Goal: Use online tool/utility

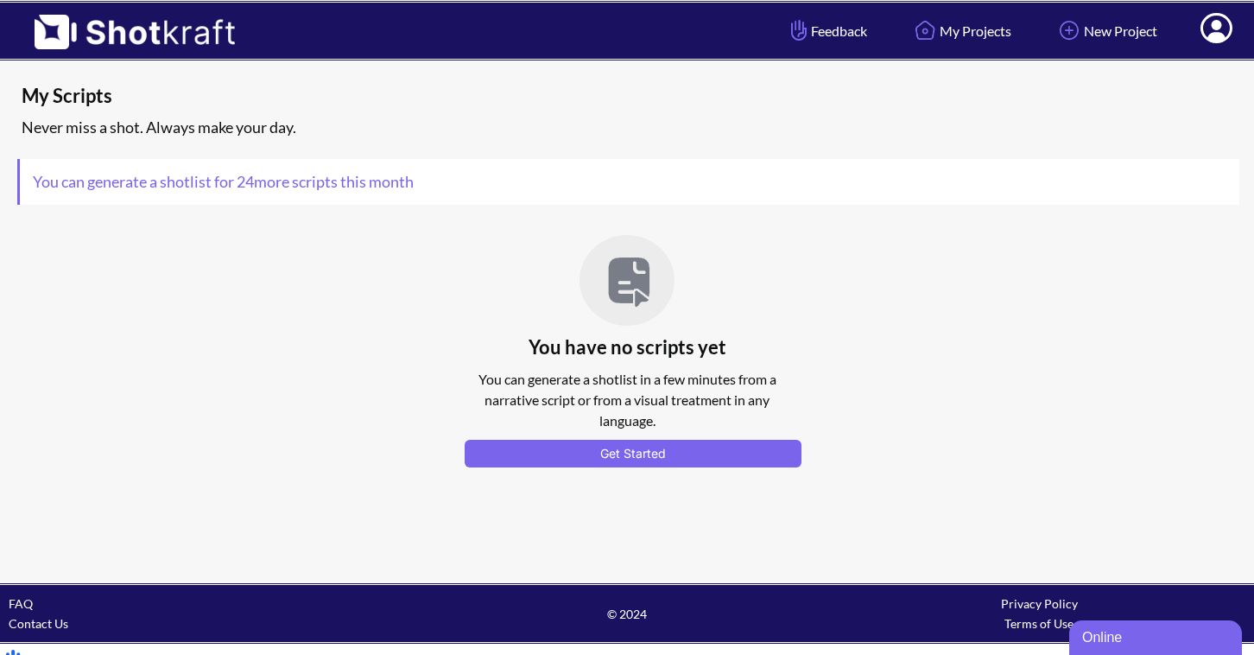
click at [1212, 28] on icon at bounding box center [1216, 28] width 32 height 30
click at [1150, 67] on link "My Profile" at bounding box center [1168, 63] width 143 height 28
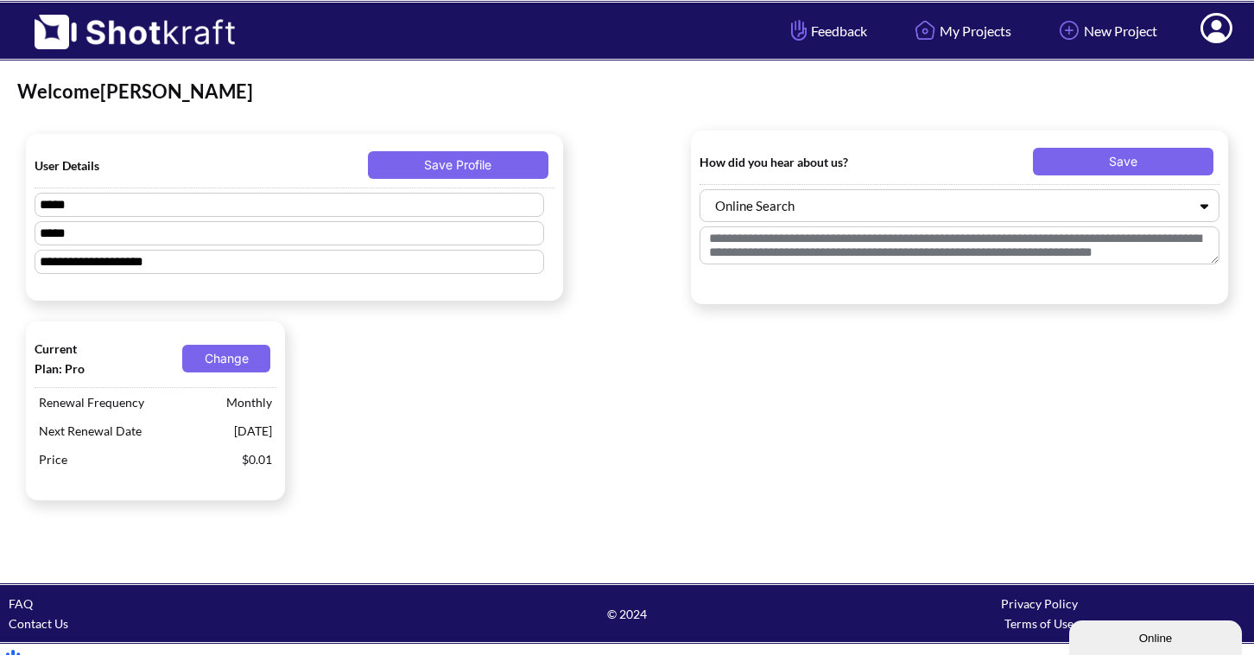
click at [1218, 36] on icon at bounding box center [1216, 30] width 18 height 21
click at [773, 78] on div "**********" at bounding box center [627, 321] width 1254 height 521
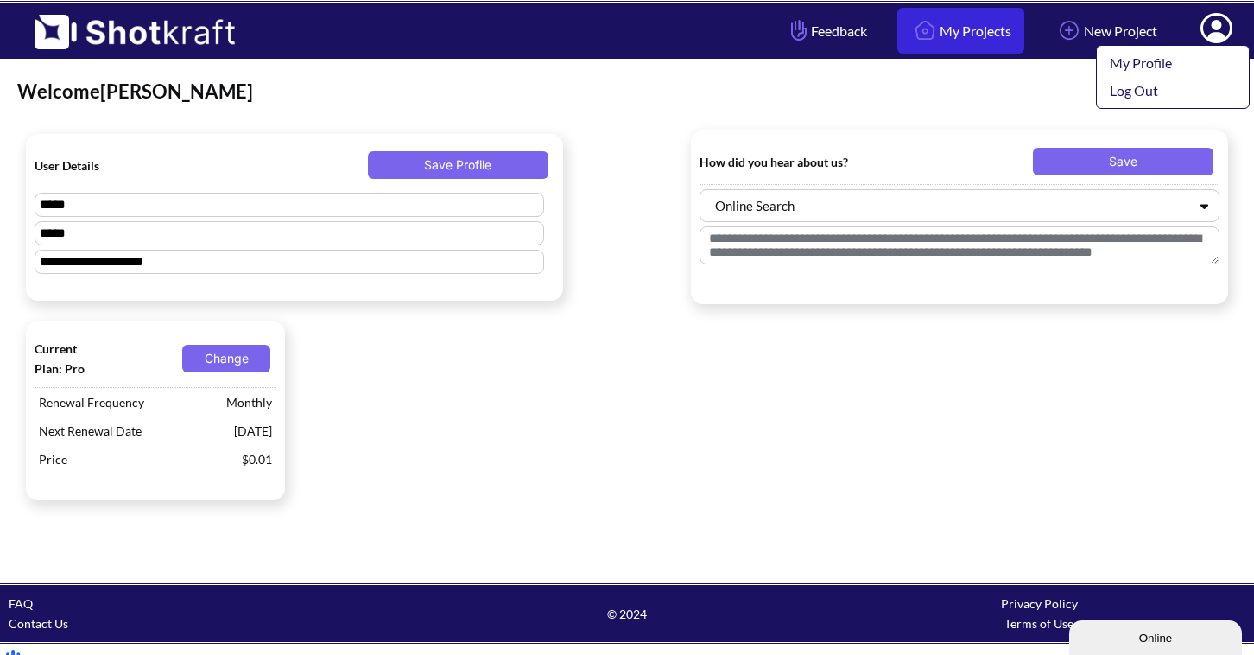
click at [955, 24] on link "My Projects" at bounding box center [960, 31] width 127 height 46
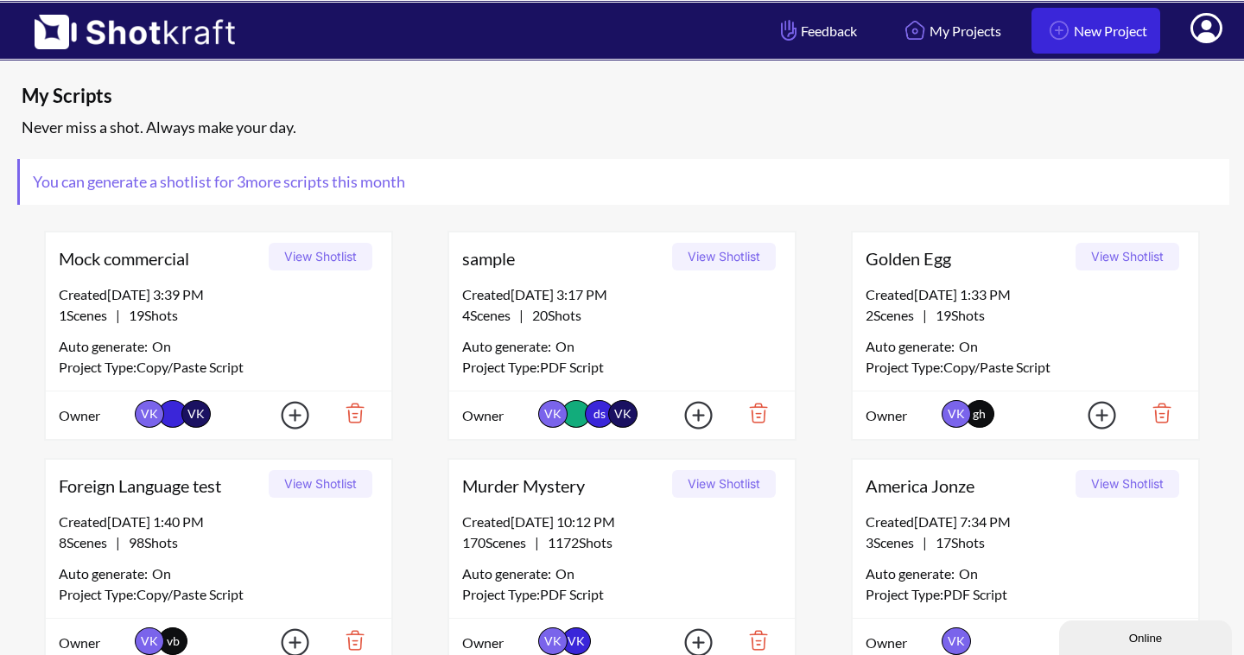
click at [1063, 34] on img at bounding box center [1058, 30] width 29 height 29
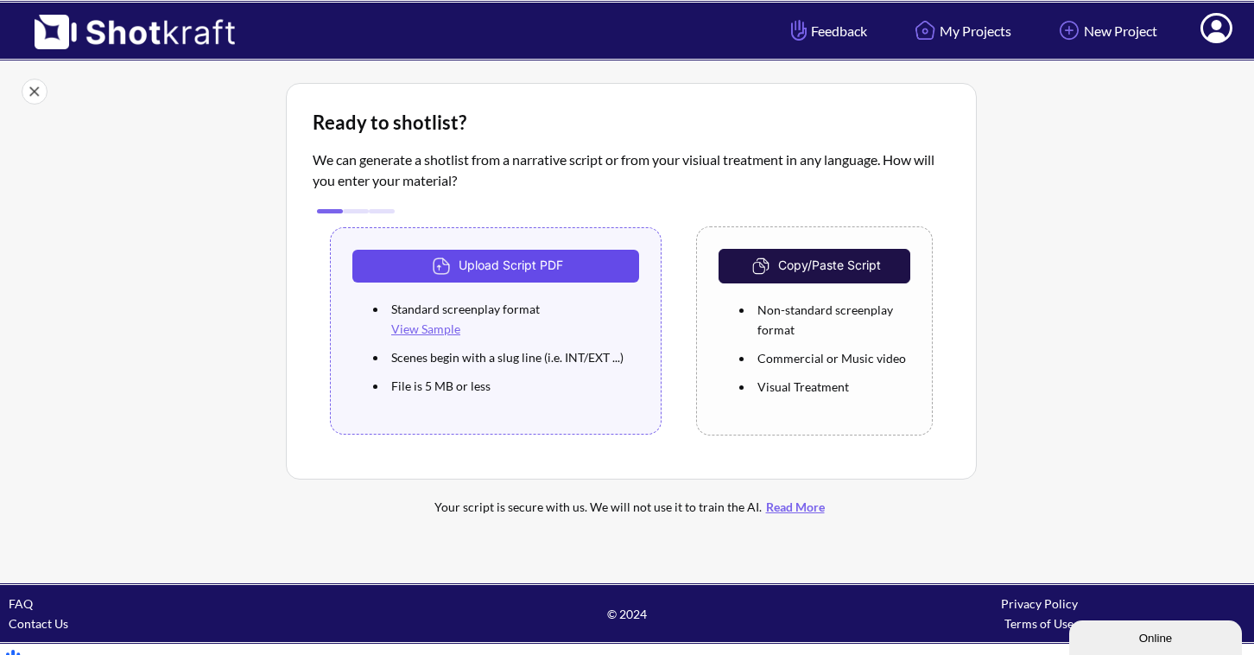
click at [546, 263] on button "Upload Script PDF" at bounding box center [495, 266] width 287 height 33
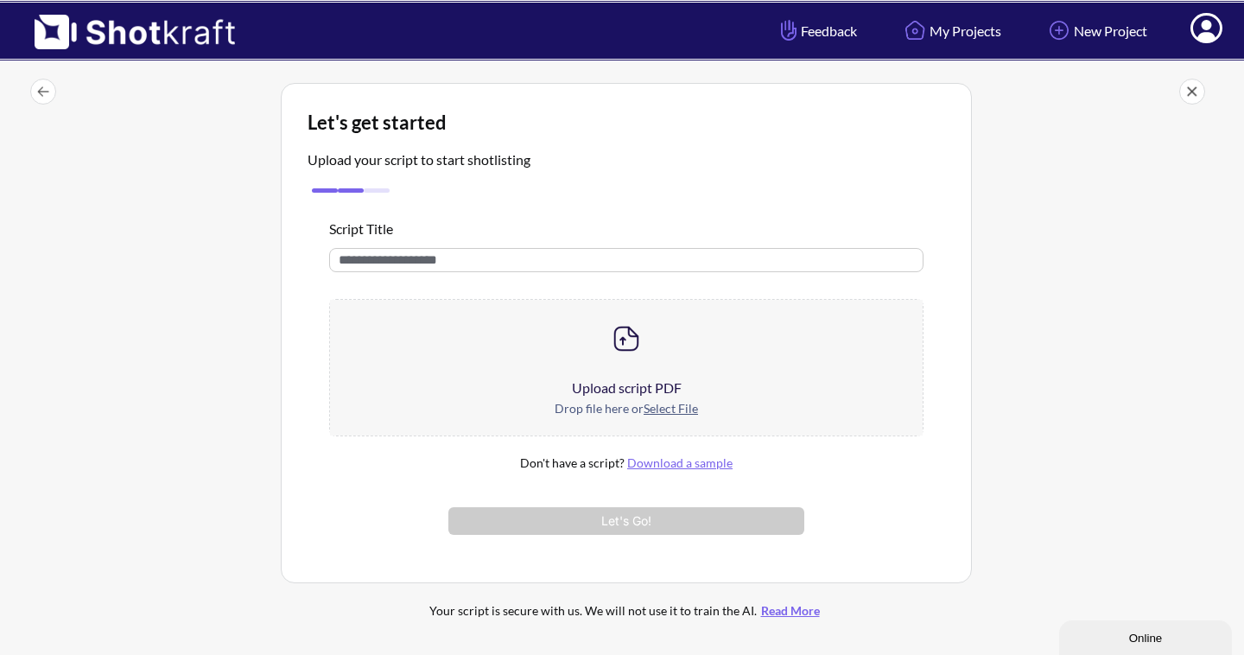
click at [546, 263] on input "text" at bounding box center [626, 260] width 594 height 24
type input "****"
click at [658, 408] on u "Select File" at bounding box center [670, 408] width 54 height 15
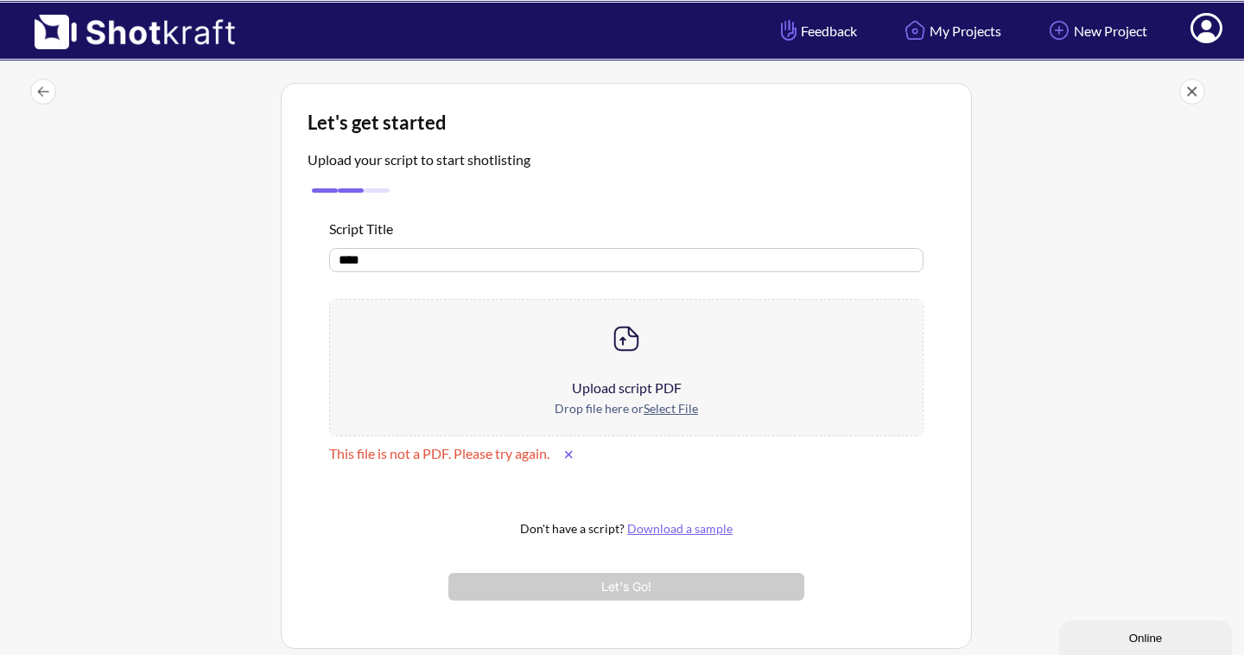
click at [678, 402] on u "Select File" at bounding box center [670, 408] width 54 height 15
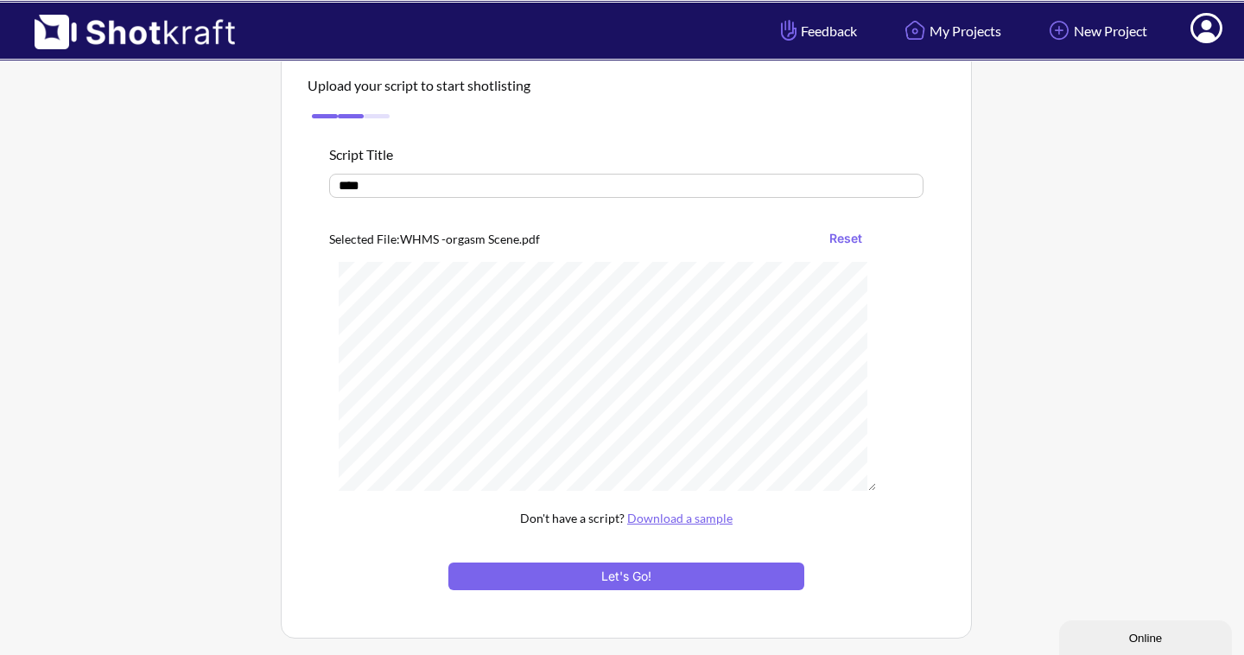
scroll to position [106, 0]
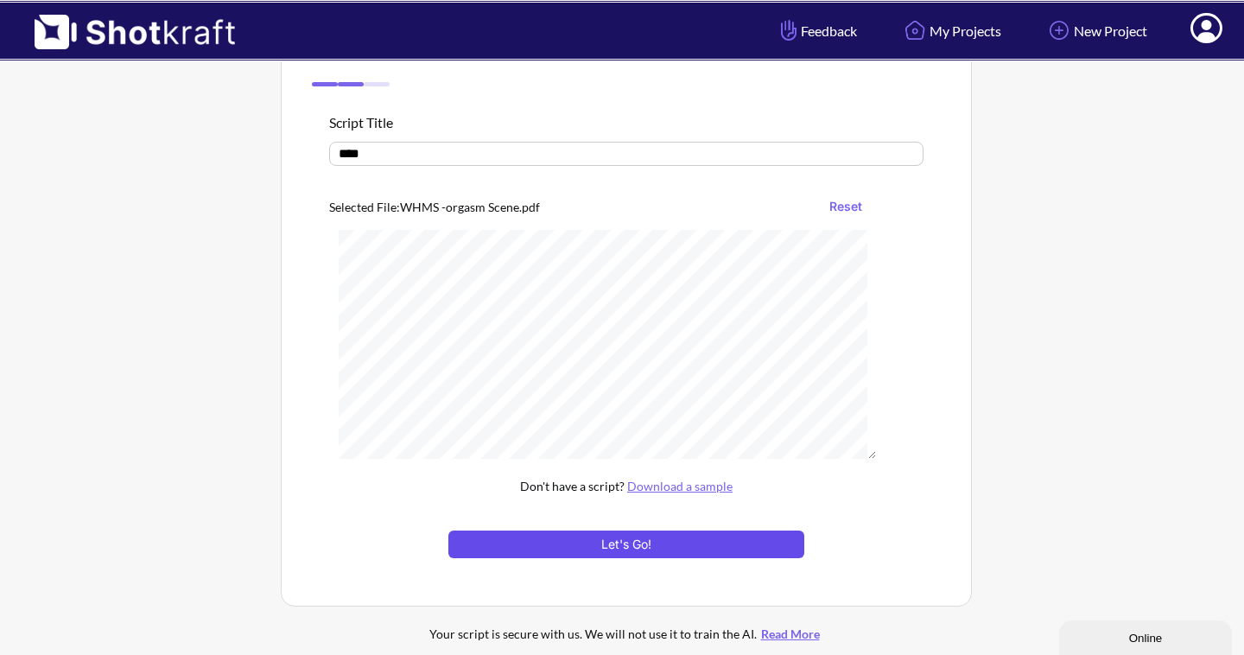
click at [687, 544] on button "Let's Go!" at bounding box center [626, 544] width 356 height 28
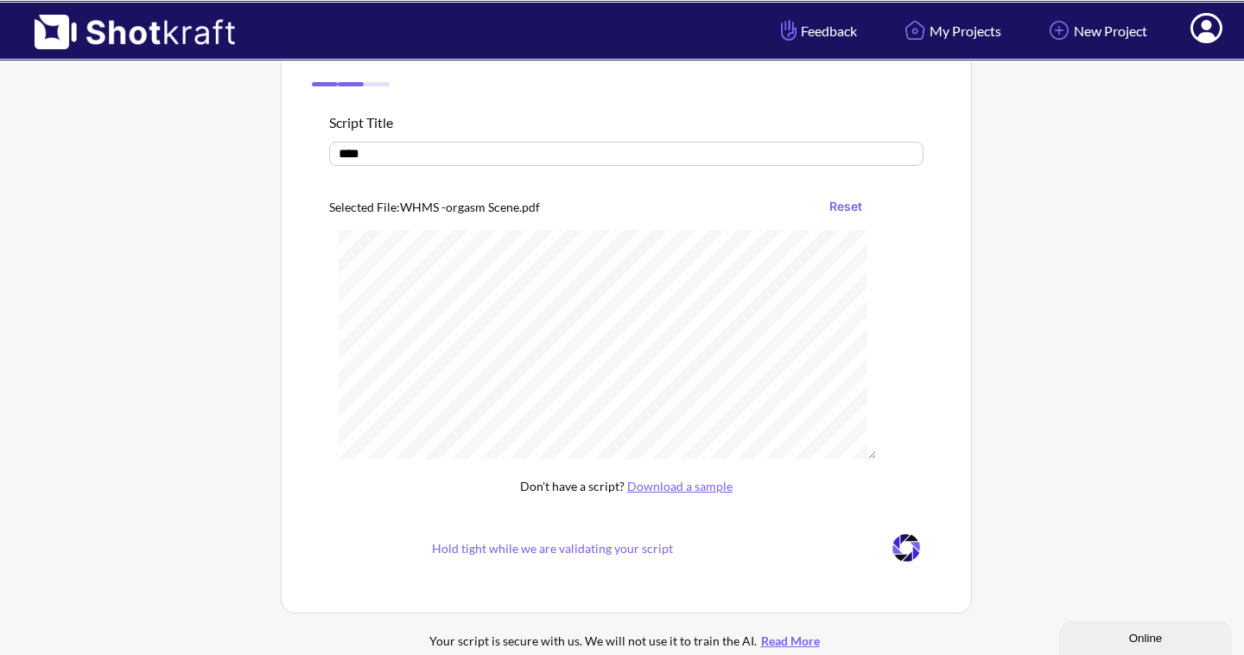
scroll to position [73, 0]
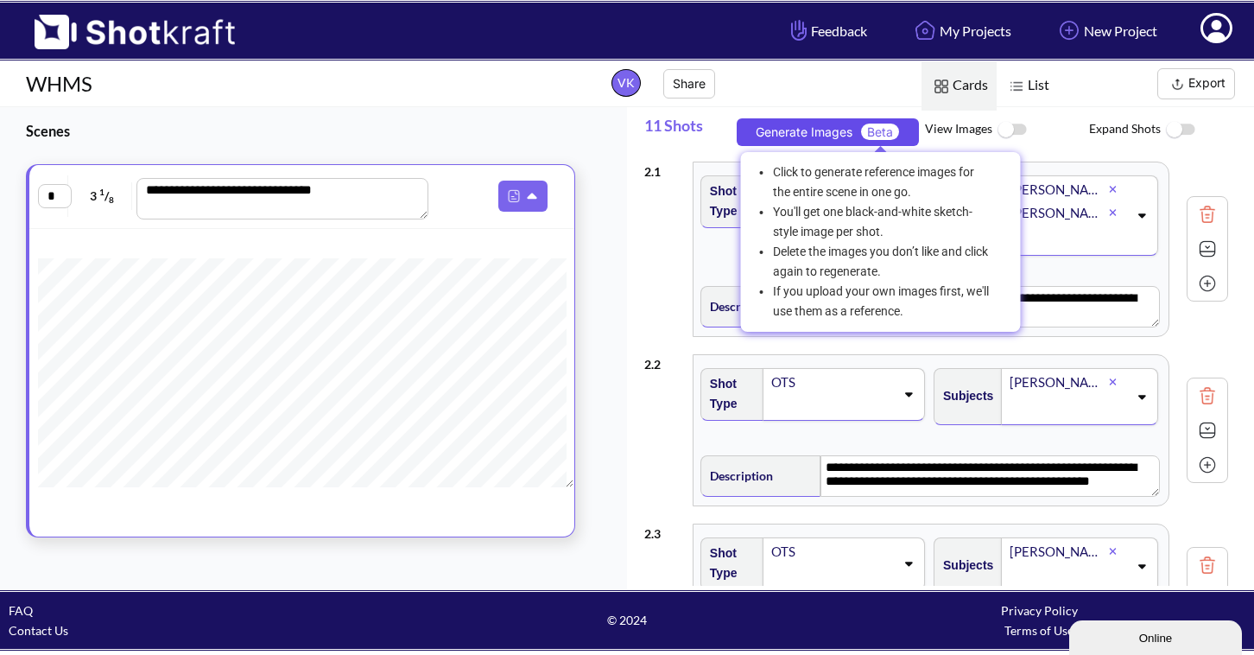
click at [889, 131] on span "Beta" at bounding box center [880, 131] width 38 height 16
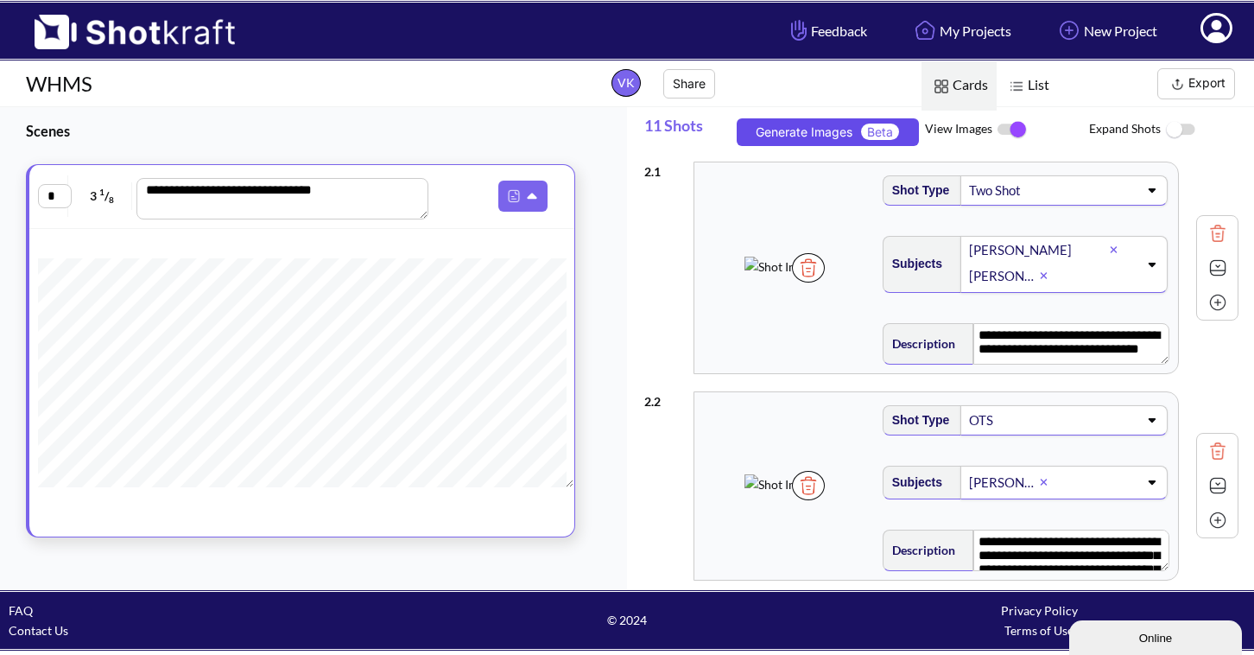
click at [825, 282] on img at bounding box center [808, 267] width 33 height 29
click at [1060, 335] on textarea "**********" at bounding box center [1072, 343] width 193 height 41
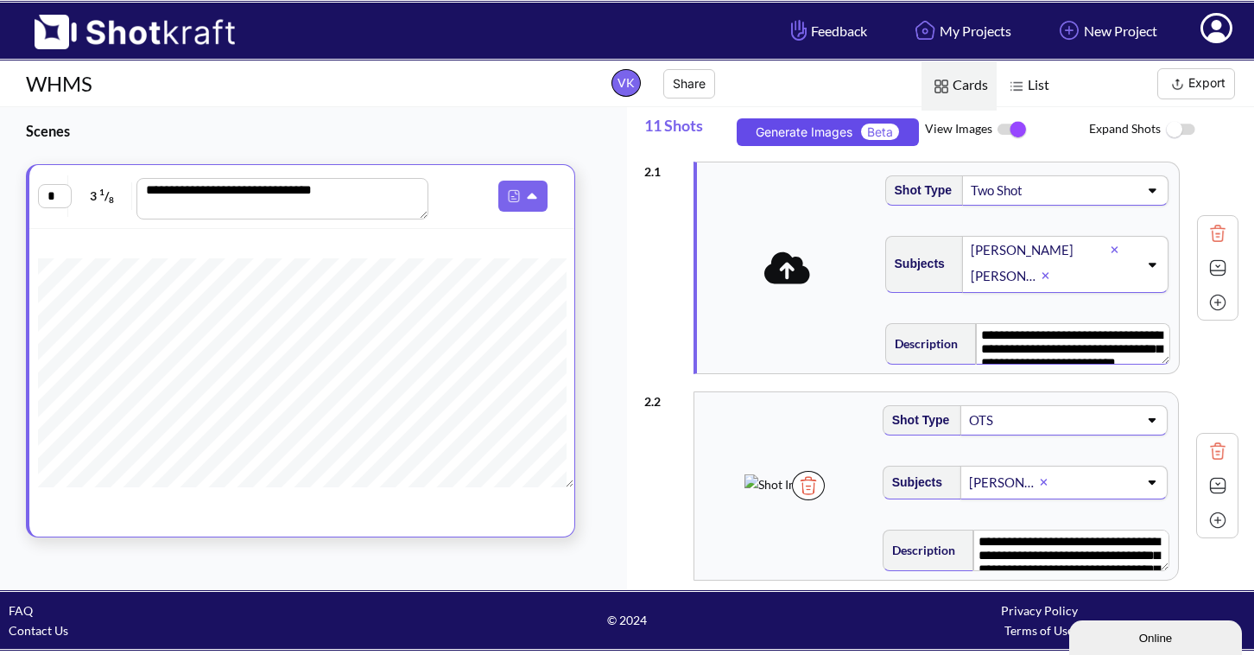
click at [1029, 353] on textarea "**********" at bounding box center [1072, 343] width 193 height 41
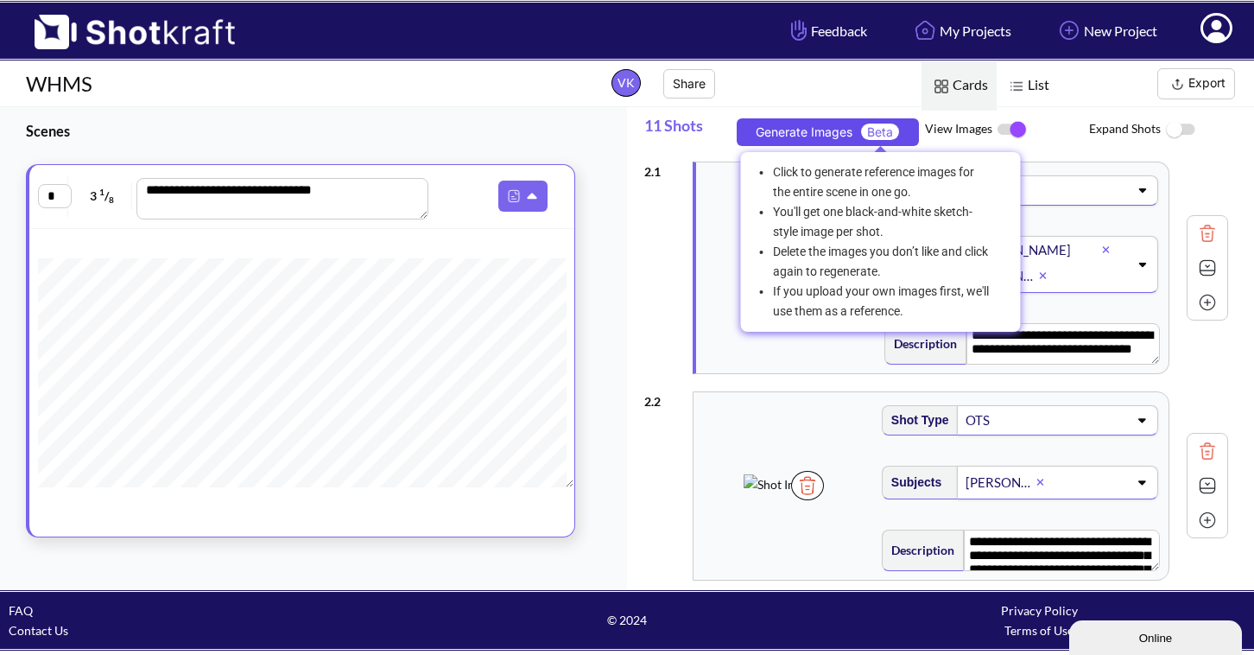
type textarea "**********"
click at [887, 133] on span "Beta" at bounding box center [880, 131] width 38 height 16
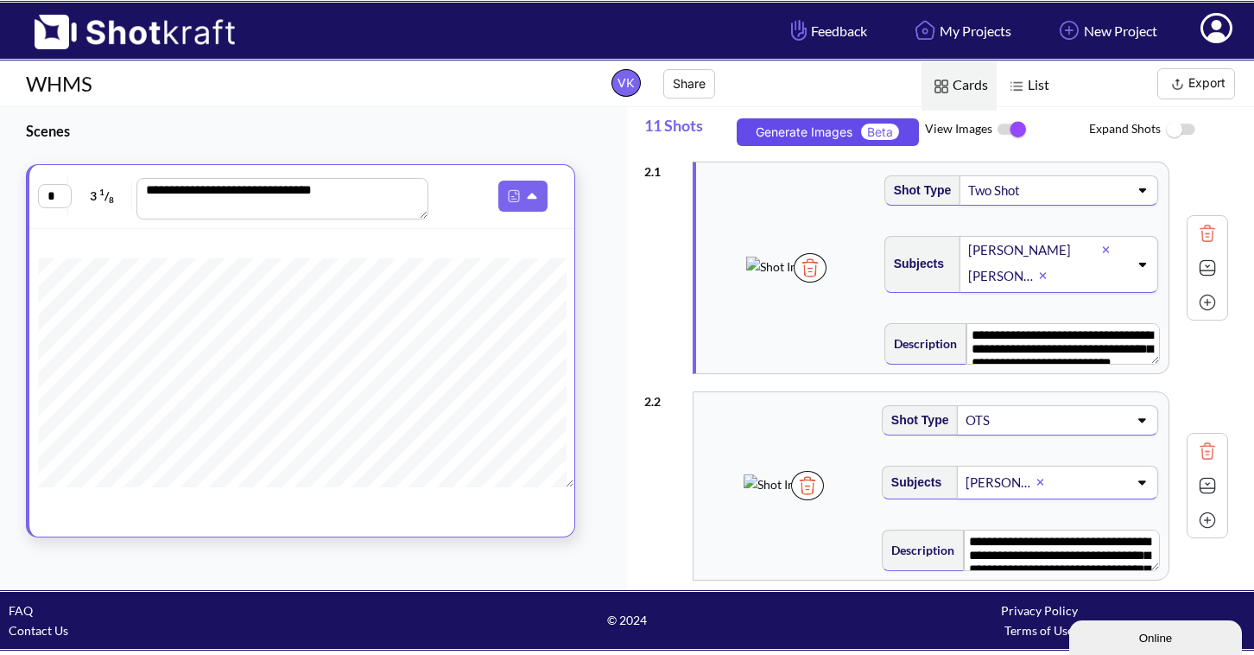
click at [790, 269] on img at bounding box center [782, 266] width 73 height 20
click at [1207, 269] on img at bounding box center [1207, 268] width 26 height 26
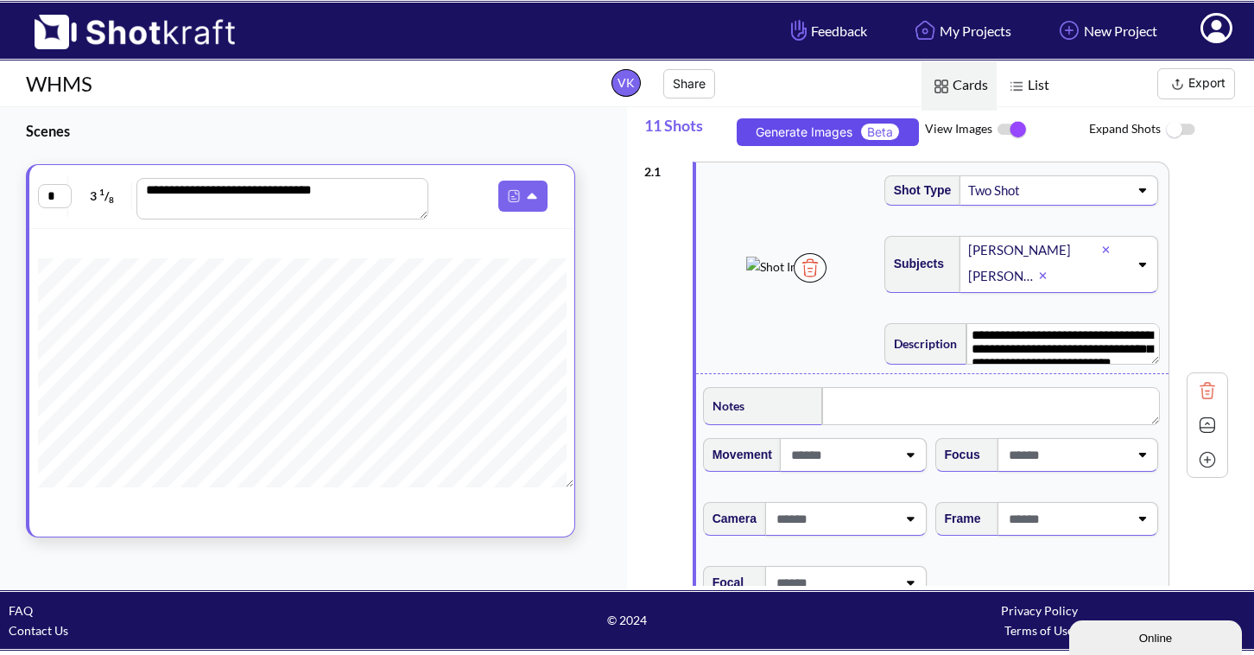
click at [907, 523] on icon at bounding box center [909, 518] width 23 height 12
click at [1142, 516] on icon at bounding box center [1141, 518] width 23 height 12
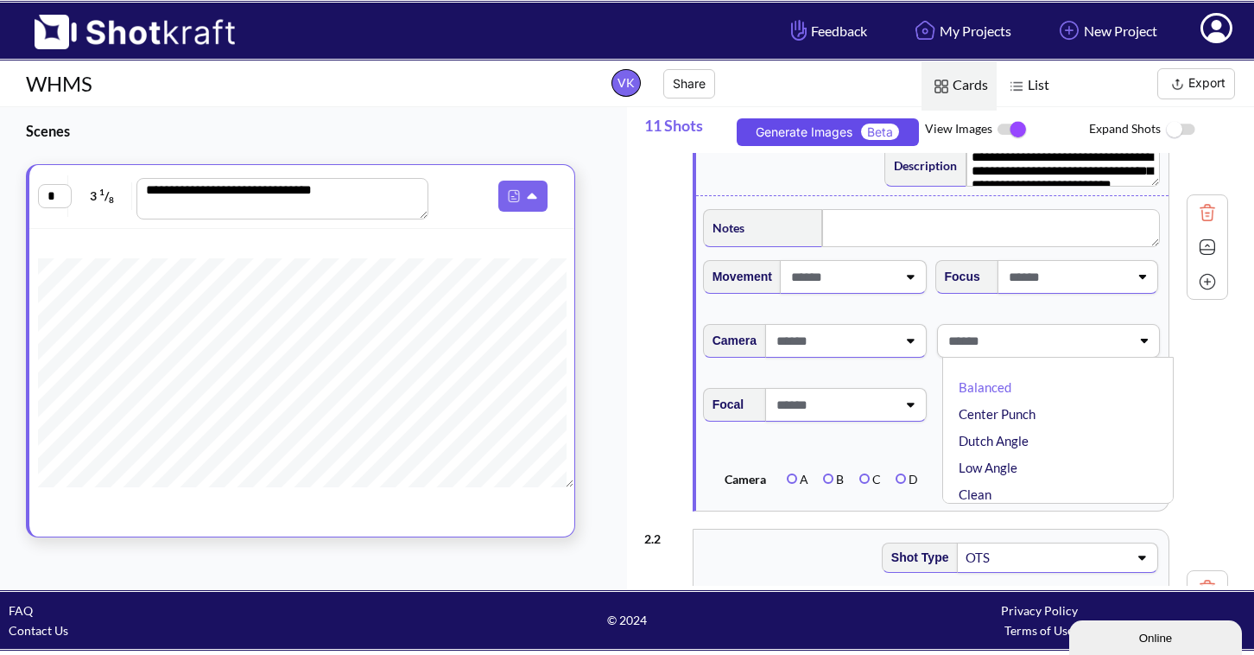
scroll to position [181, 0]
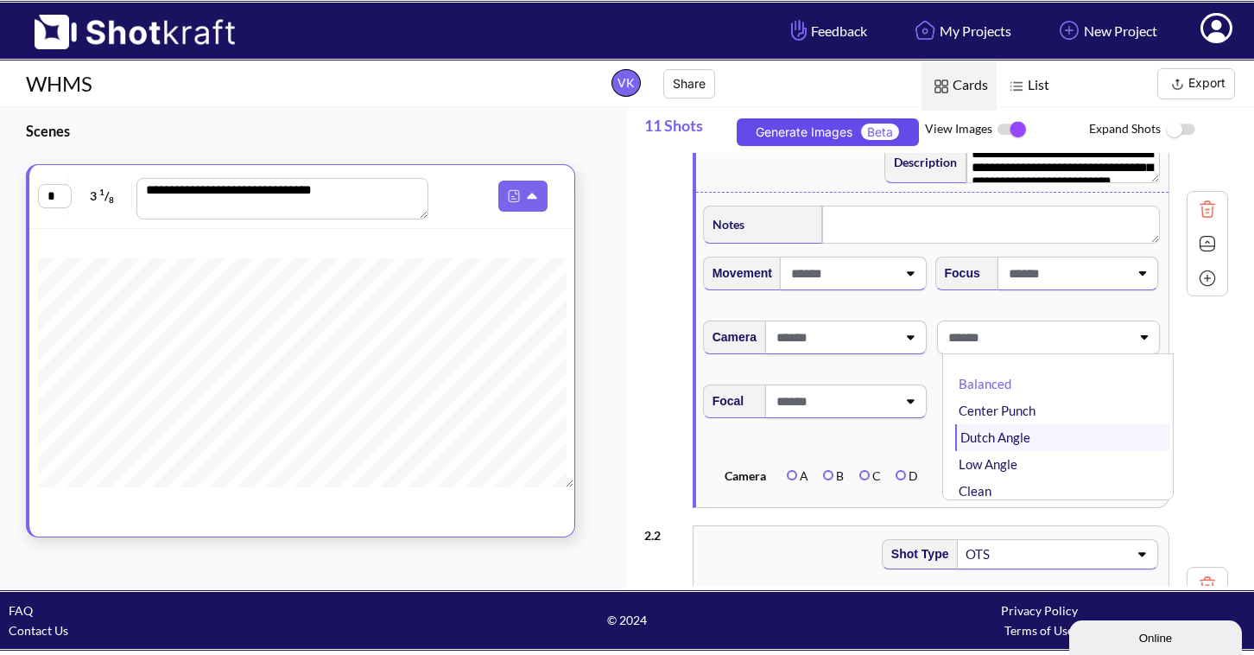
click at [1057, 447] on li "Dutch Angle" at bounding box center [1062, 437] width 215 height 27
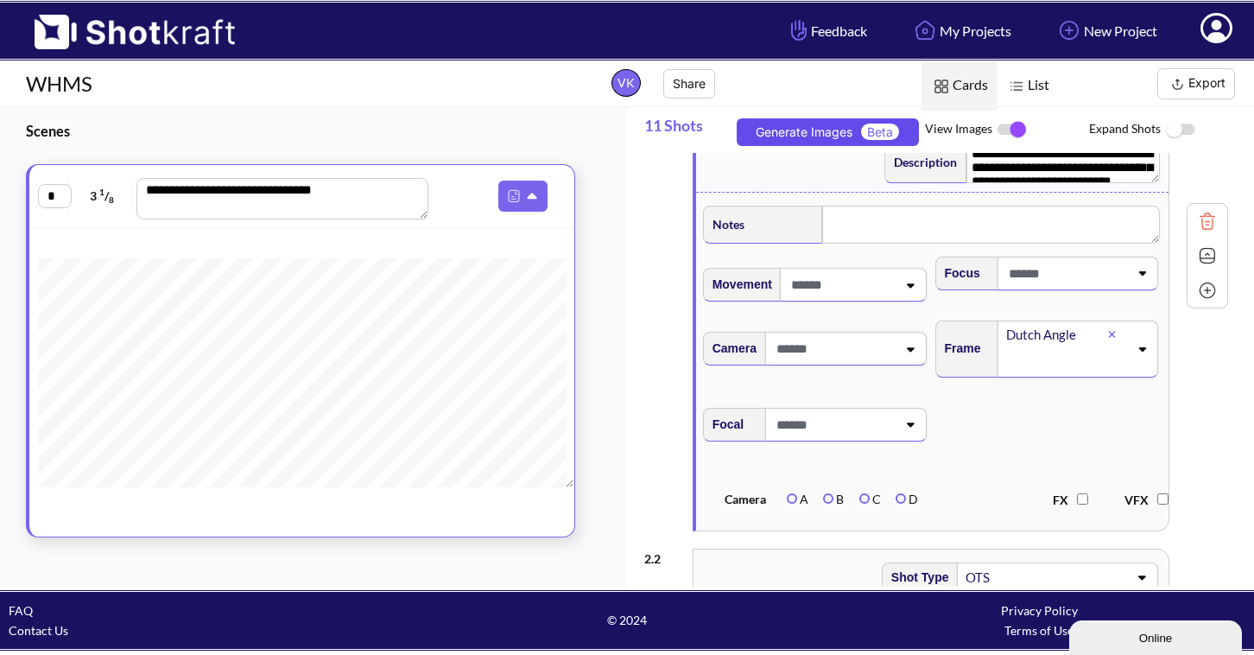
click at [913, 428] on icon at bounding box center [909, 424] width 23 height 12
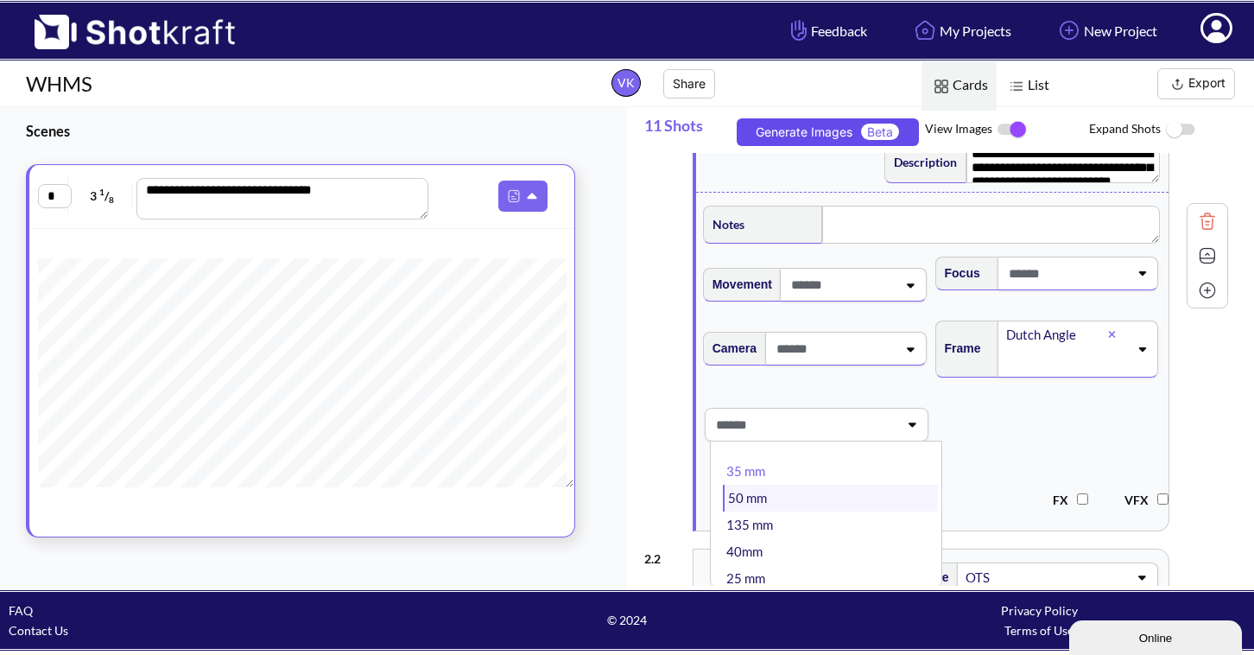
click at [888, 499] on li "50 mm" at bounding box center [830, 497] width 215 height 27
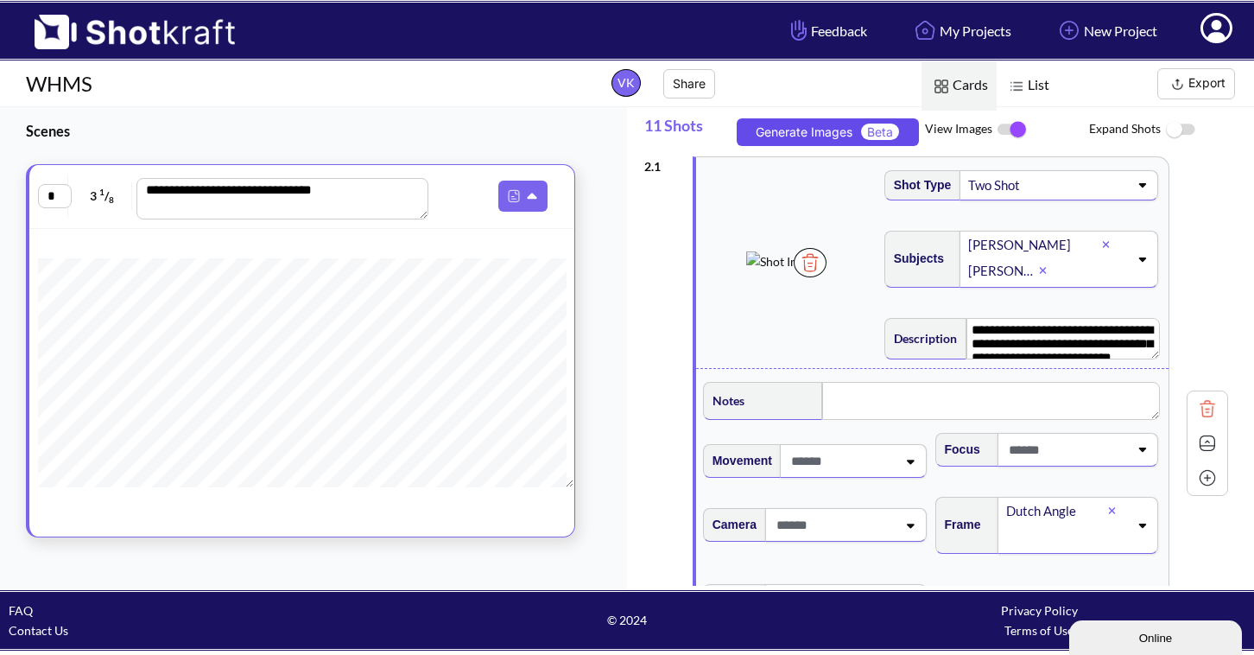
scroll to position [0, 0]
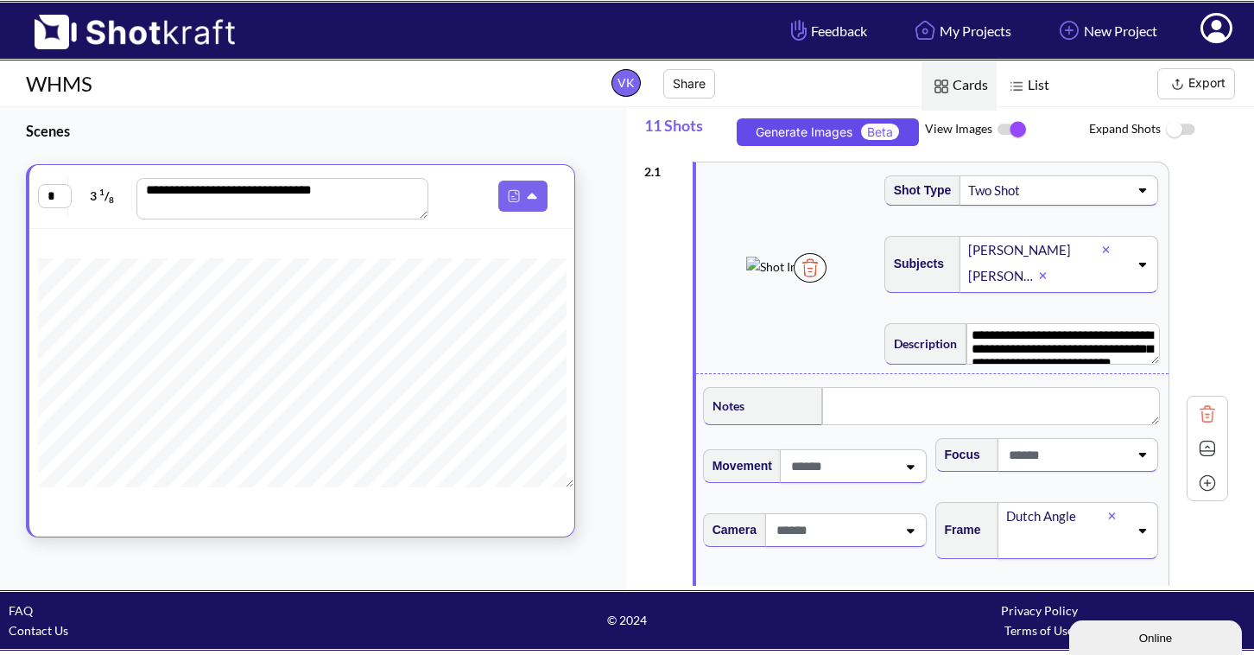
click at [826, 282] on img at bounding box center [810, 267] width 33 height 29
click at [823, 131] on button "Generate Images Beta" at bounding box center [828, 132] width 182 height 28
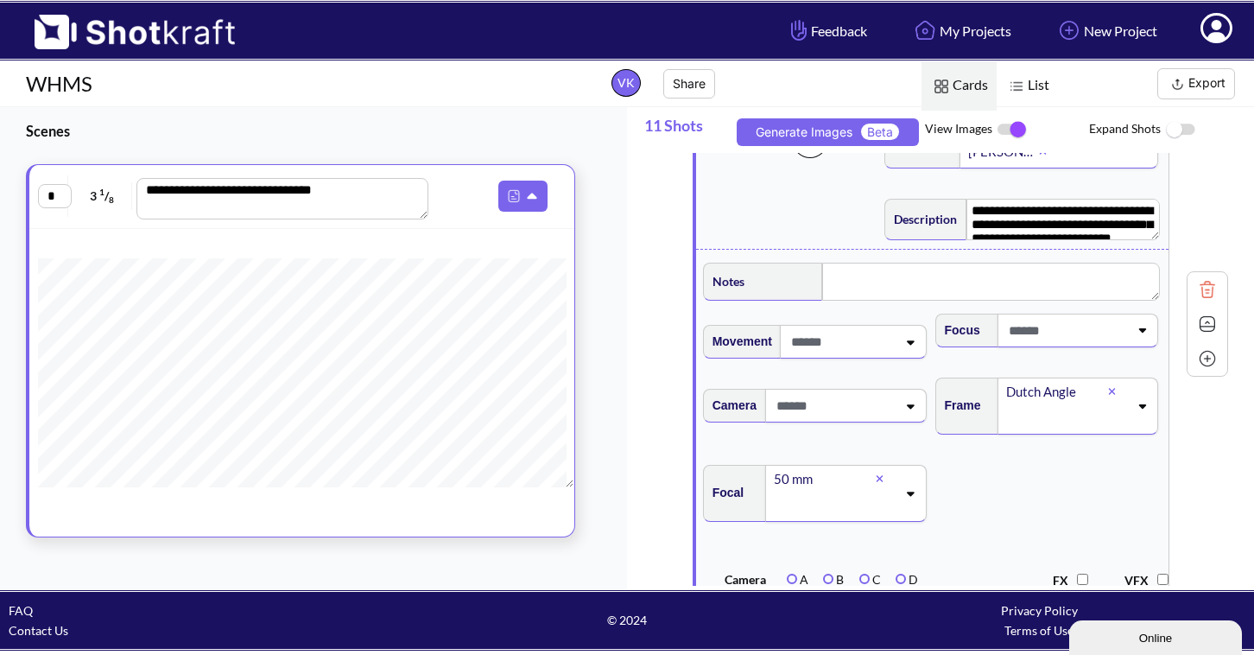
scroll to position [138, 0]
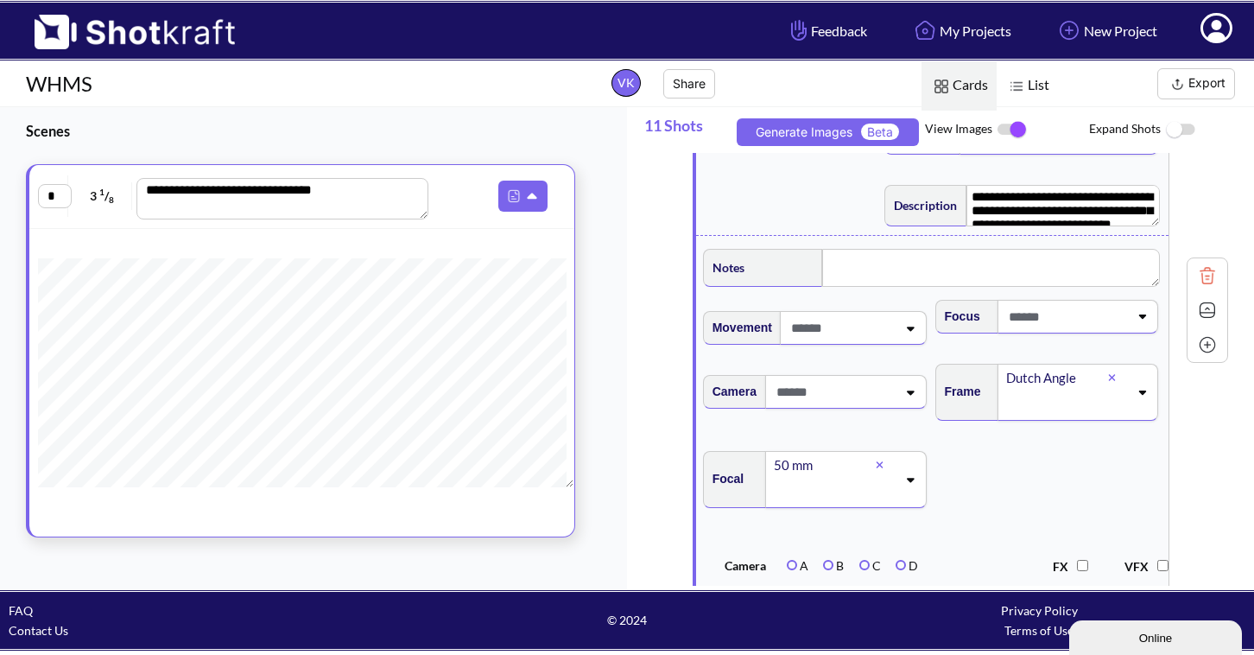
click at [908, 393] on icon at bounding box center [911, 392] width 8 height 4
click at [909, 334] on icon at bounding box center [909, 328] width 23 height 12
click at [1143, 395] on icon at bounding box center [1143, 392] width 8 height 4
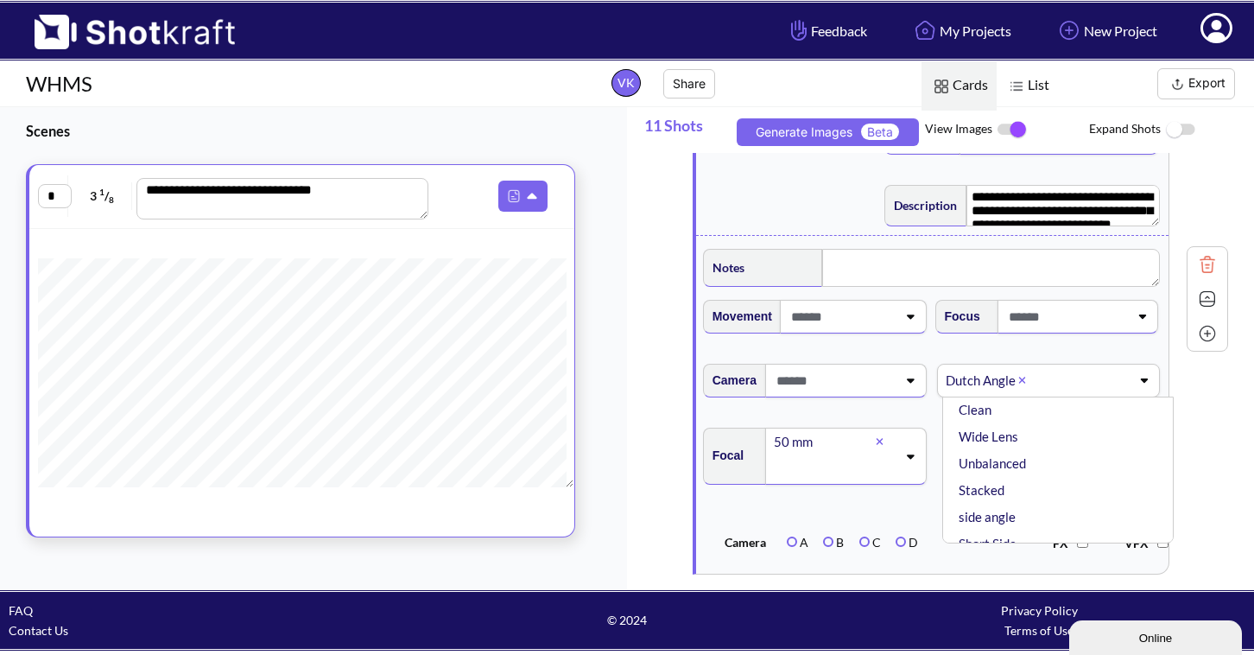
scroll to position [108, 0]
click at [1076, 425] on li "Wide Lens" at bounding box center [1062, 426] width 215 height 27
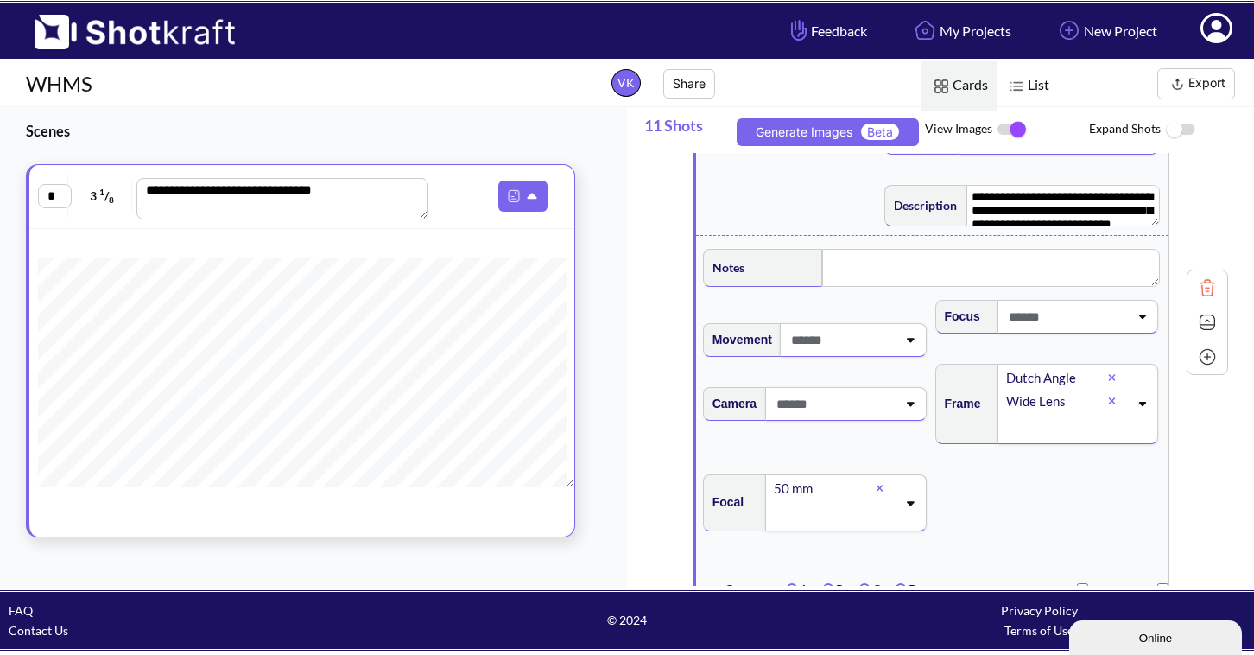
click at [1112, 379] on icon at bounding box center [1112, 378] width 7 height 7
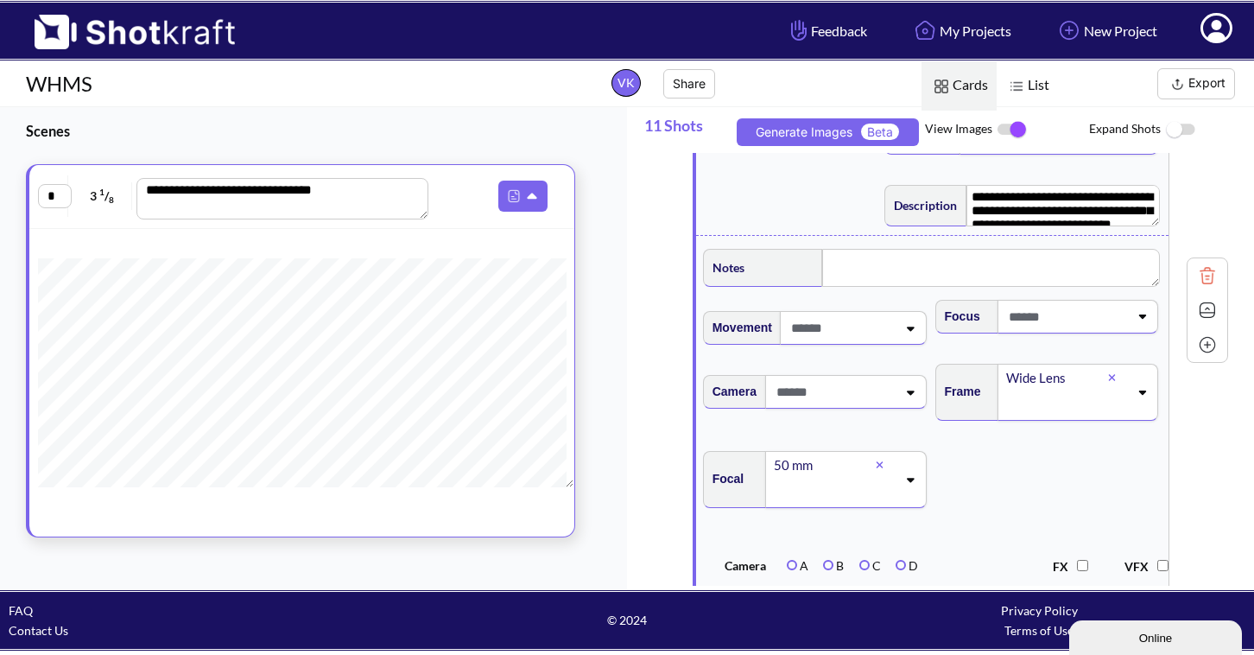
click at [1143, 394] on icon at bounding box center [1143, 392] width 8 height 4
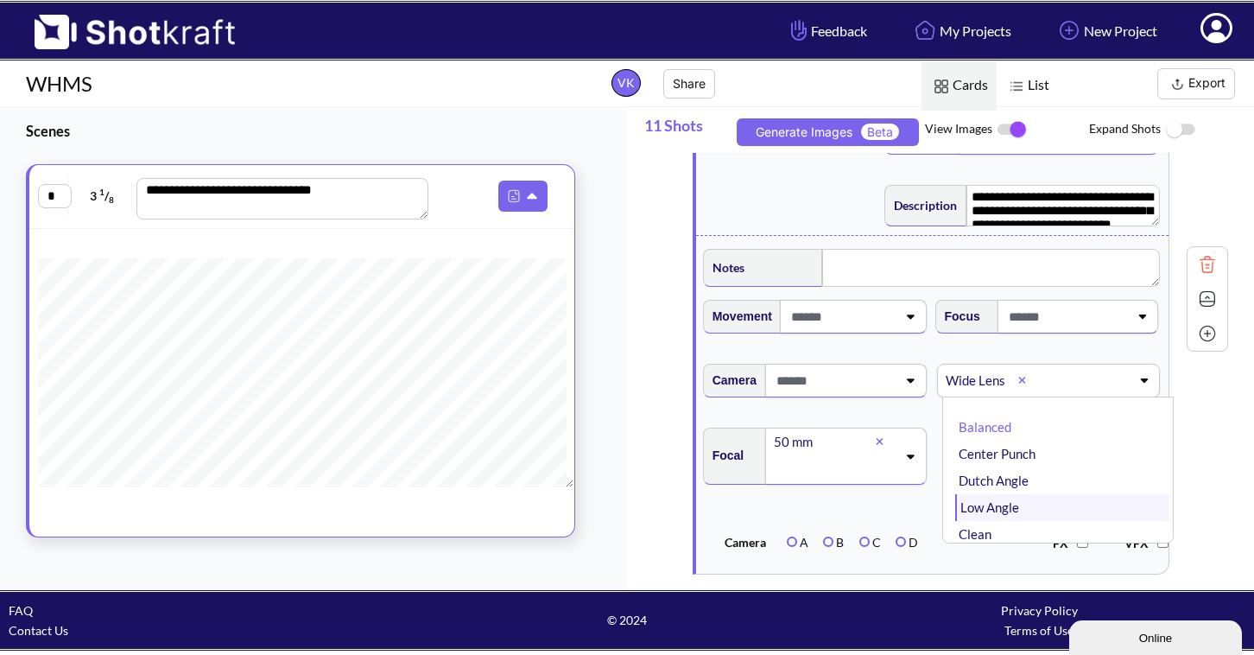
click at [1063, 505] on li "Low Angle" at bounding box center [1062, 507] width 215 height 27
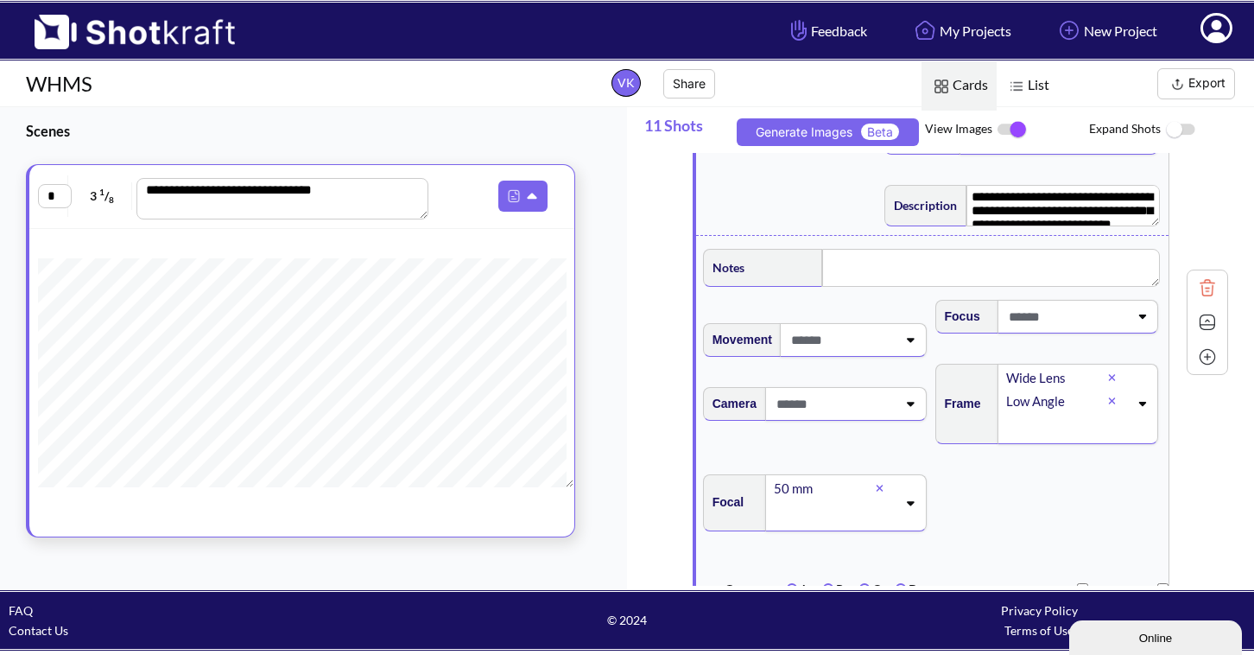
click at [826, 144] on img at bounding box center [810, 129] width 33 height 29
click at [839, 131] on button "Generate Images Beta" at bounding box center [828, 132] width 182 height 28
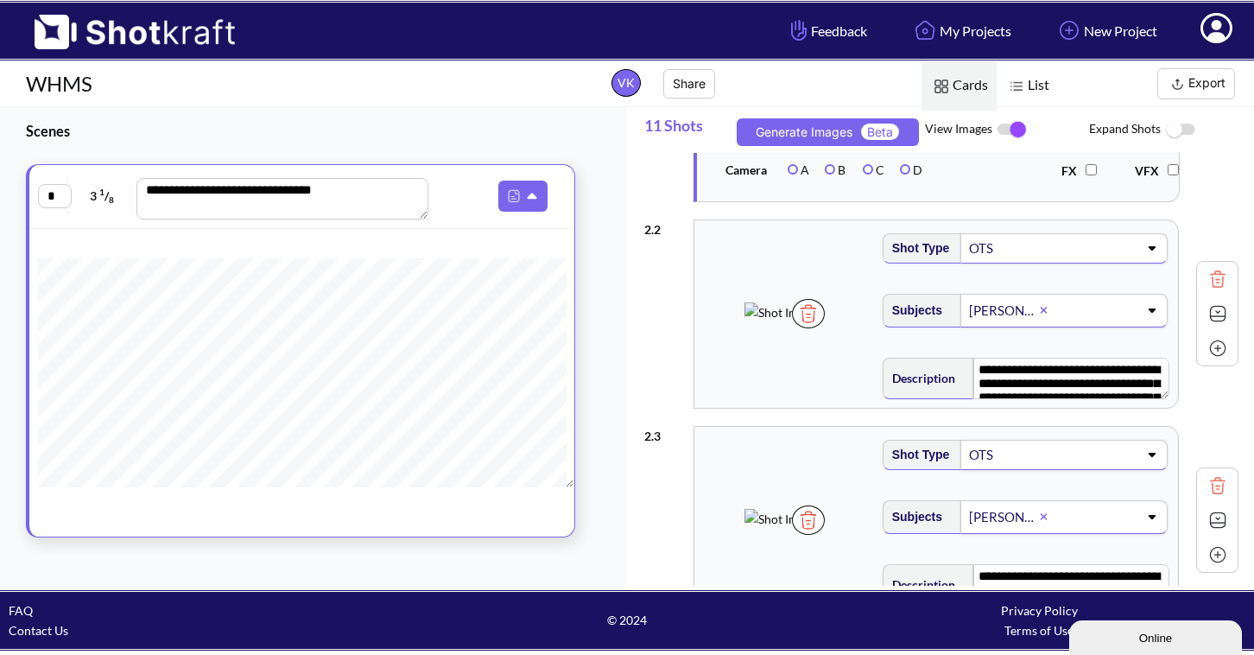
scroll to position [558, 0]
click at [1207, 321] on img at bounding box center [1218, 313] width 26 height 26
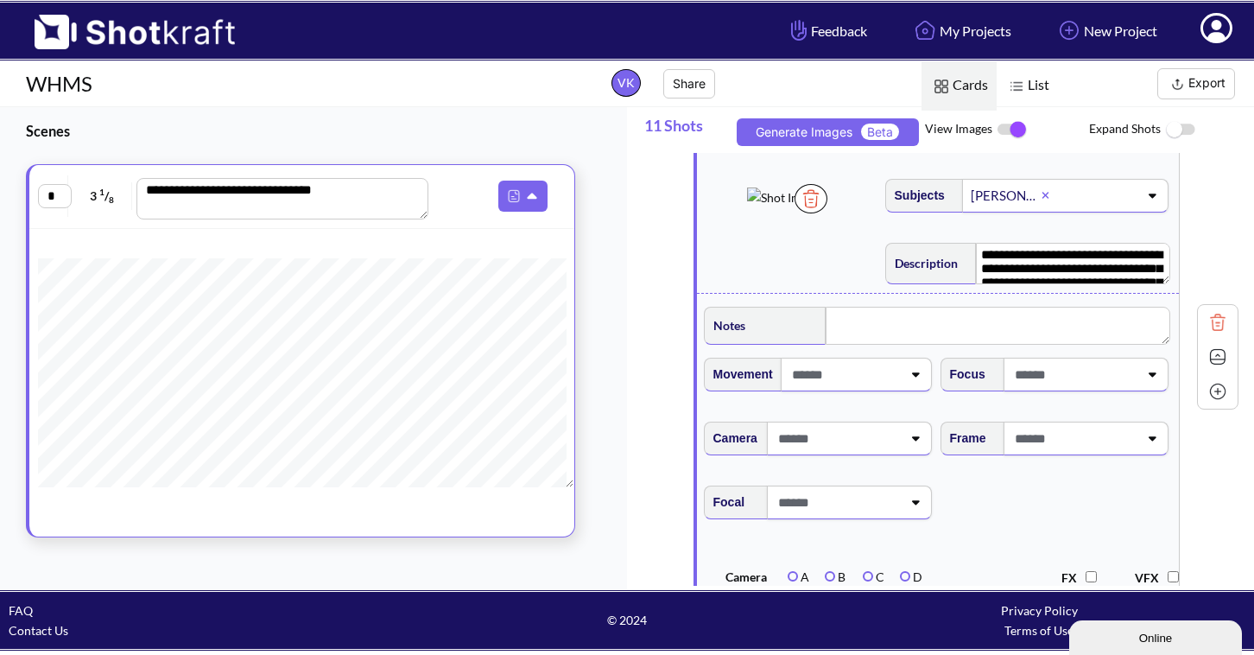
scroll to position [702, 0]
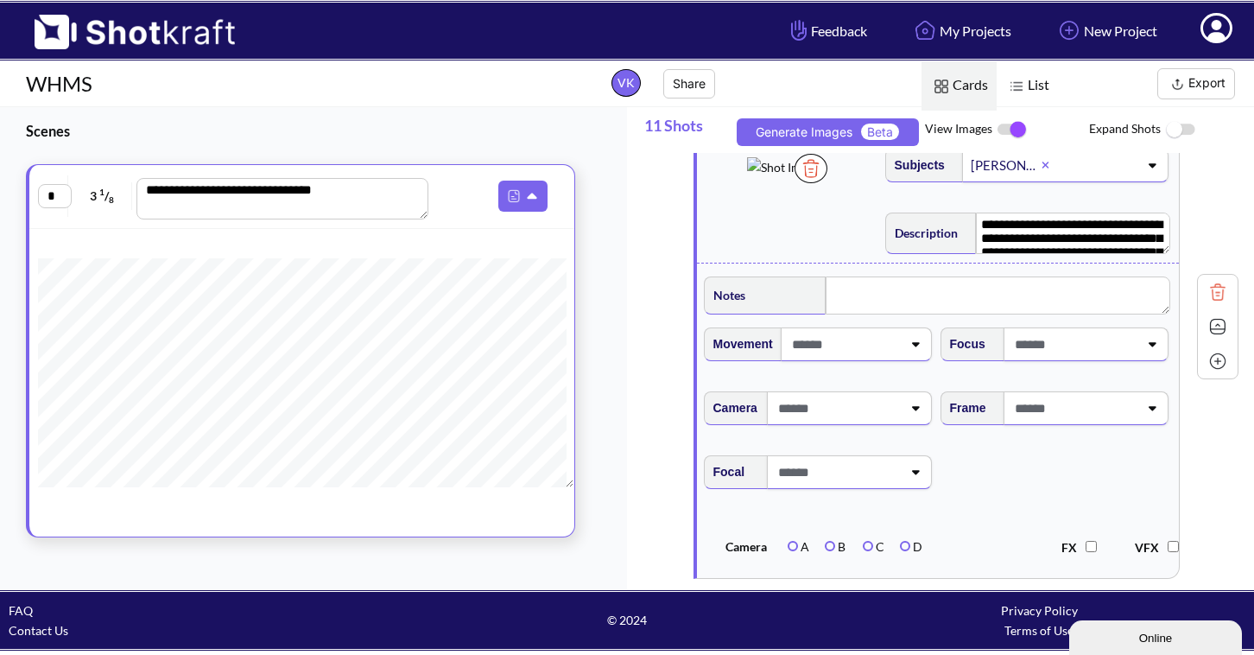
click at [1141, 410] on icon at bounding box center [1151, 408] width 23 height 12
click at [1198, 503] on div "**********" at bounding box center [941, 327] width 594 height 522
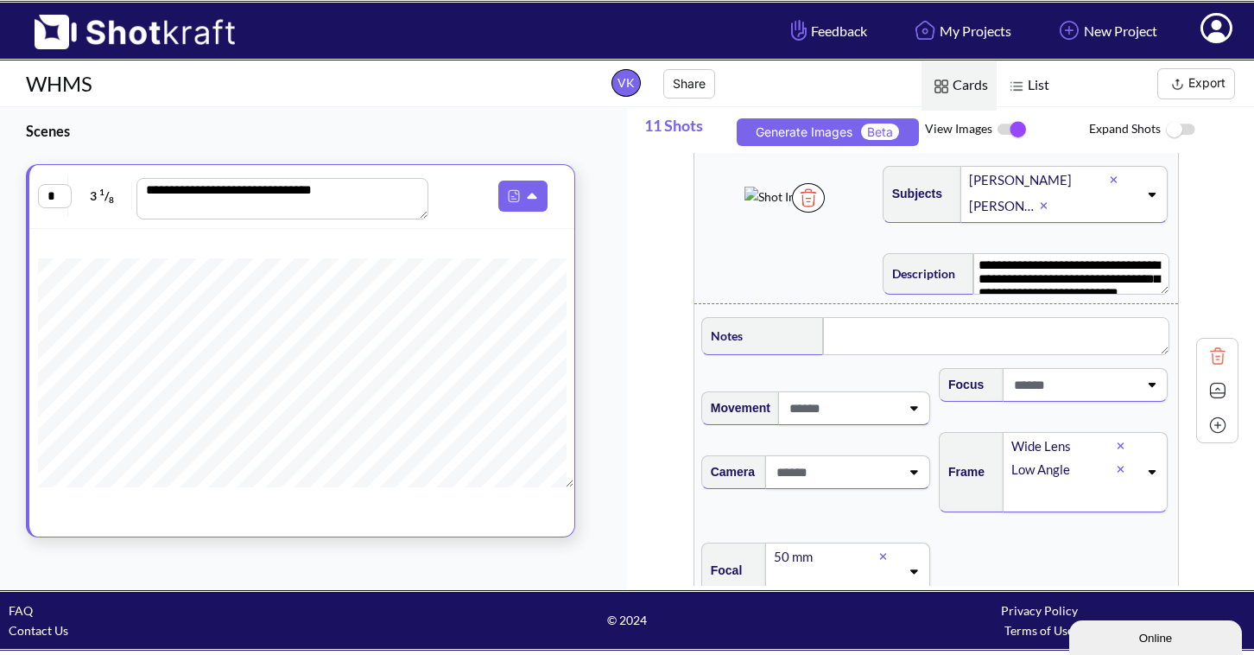
scroll to position [0, 0]
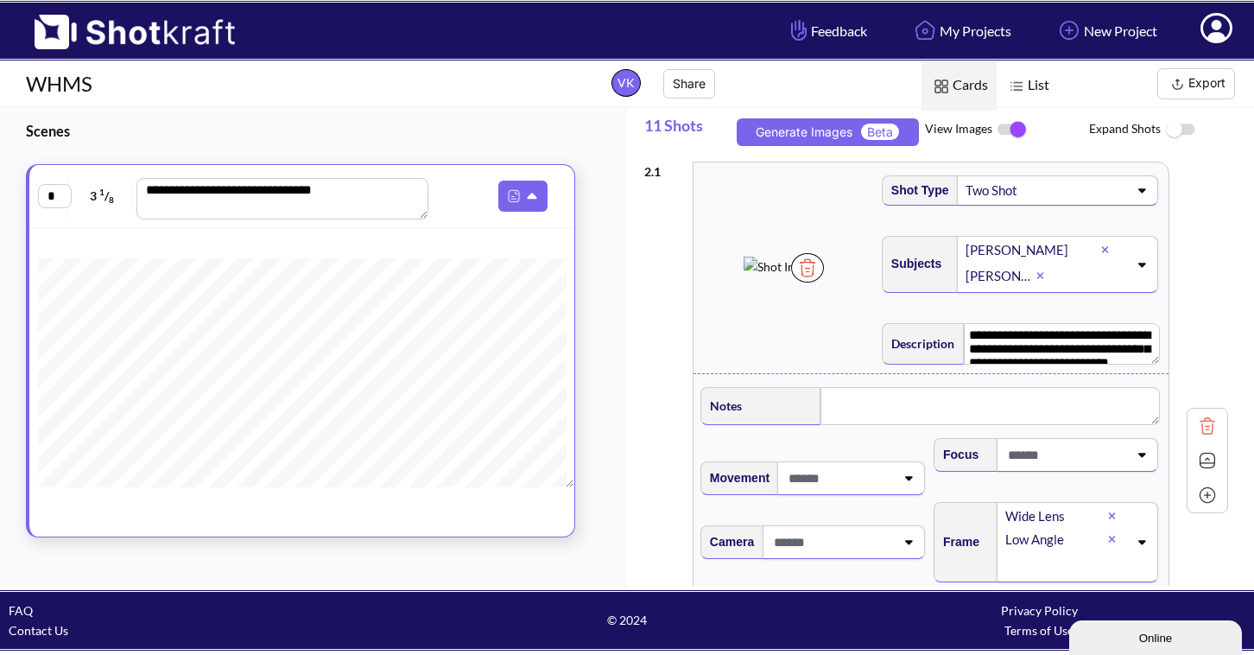
click at [1182, 136] on img at bounding box center [1180, 129] width 39 height 37
click at [687, 87] on button "Share" at bounding box center [689, 83] width 52 height 29
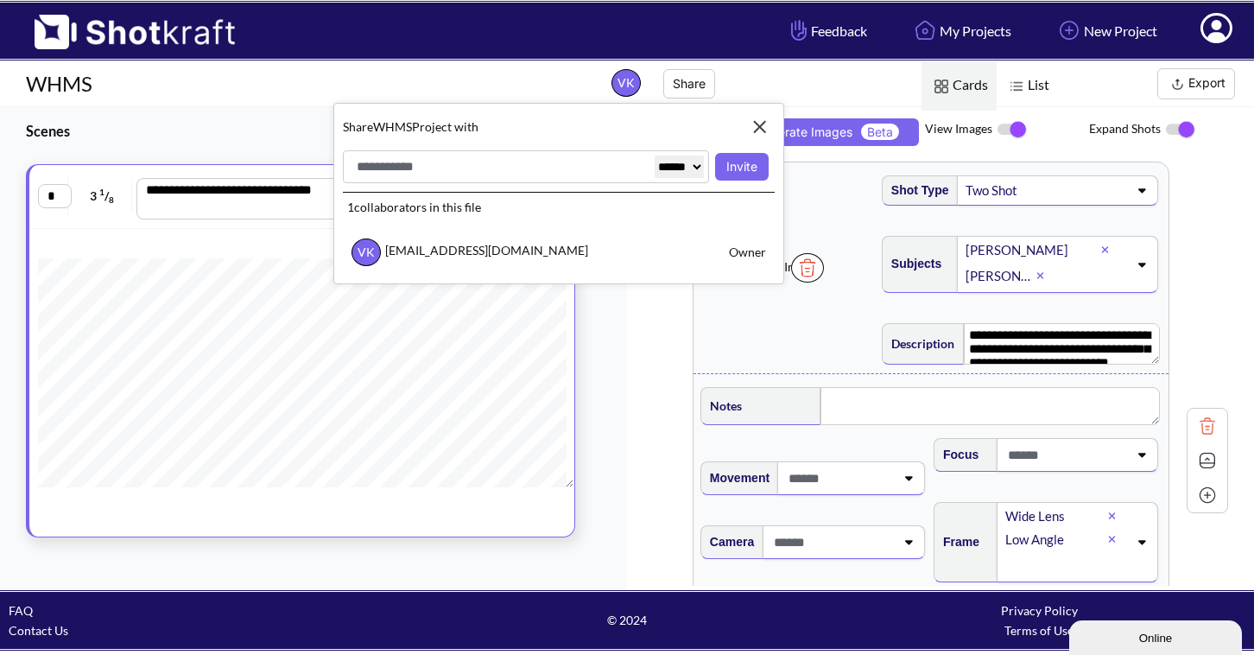
click at [763, 118] on img at bounding box center [759, 126] width 29 height 29
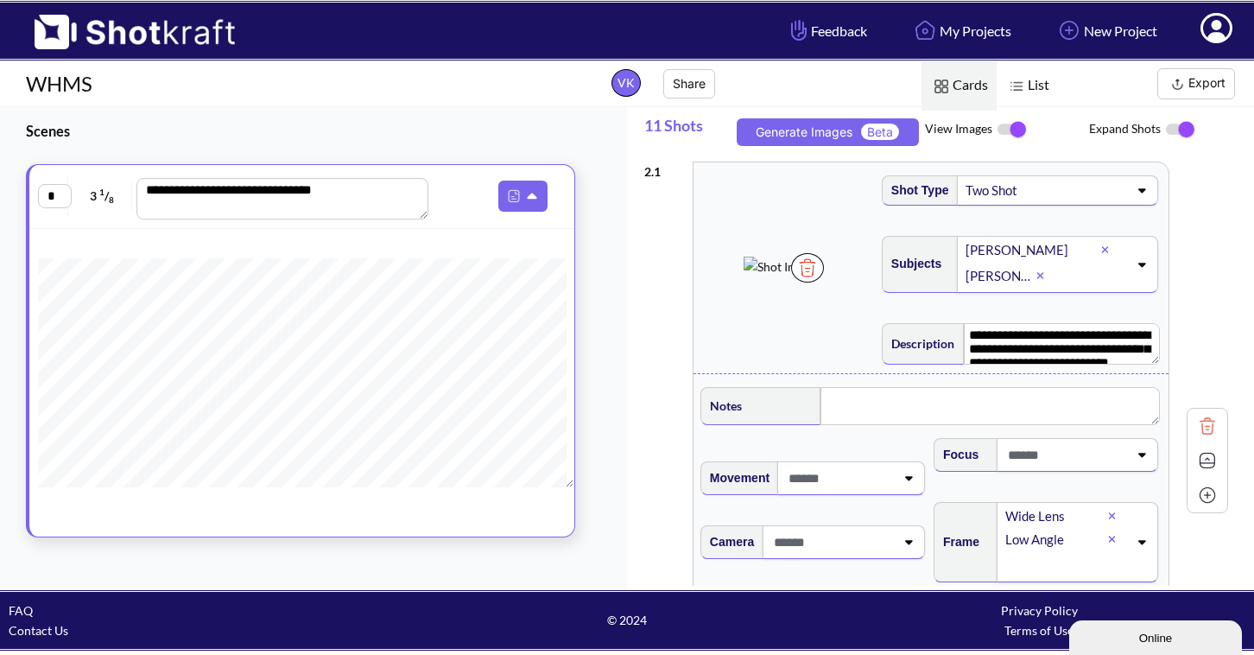
click at [1022, 86] on img at bounding box center [1016, 86] width 22 height 22
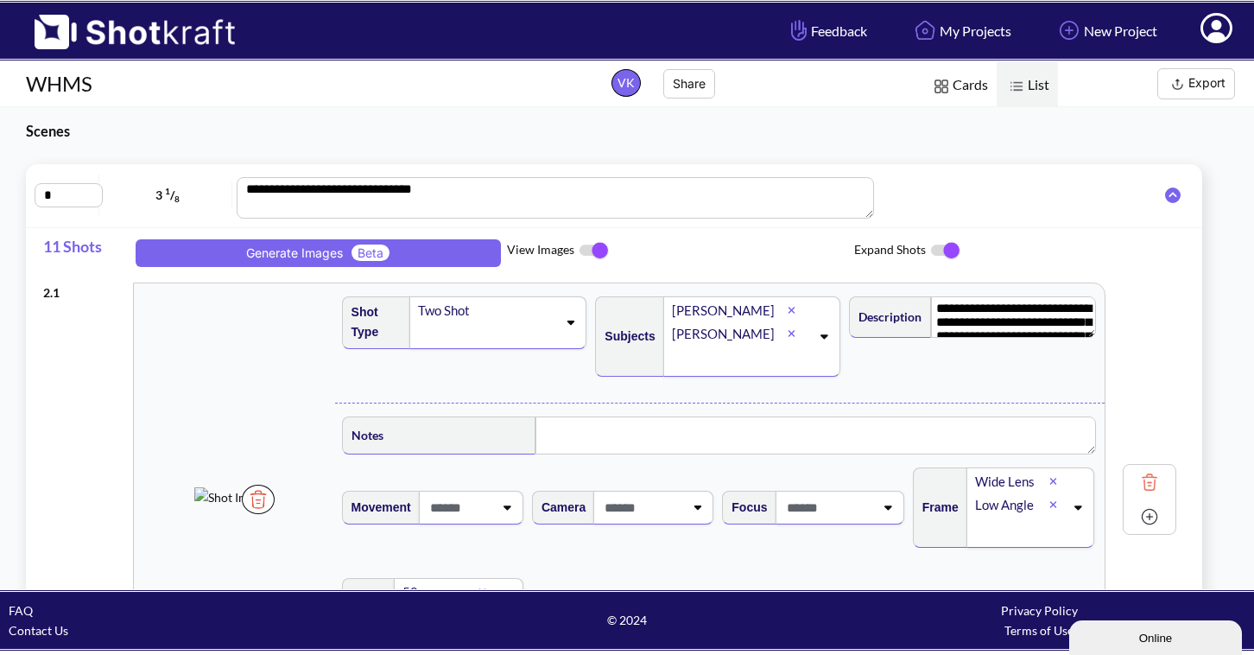
click at [945, 79] on img at bounding box center [941, 86] width 22 height 22
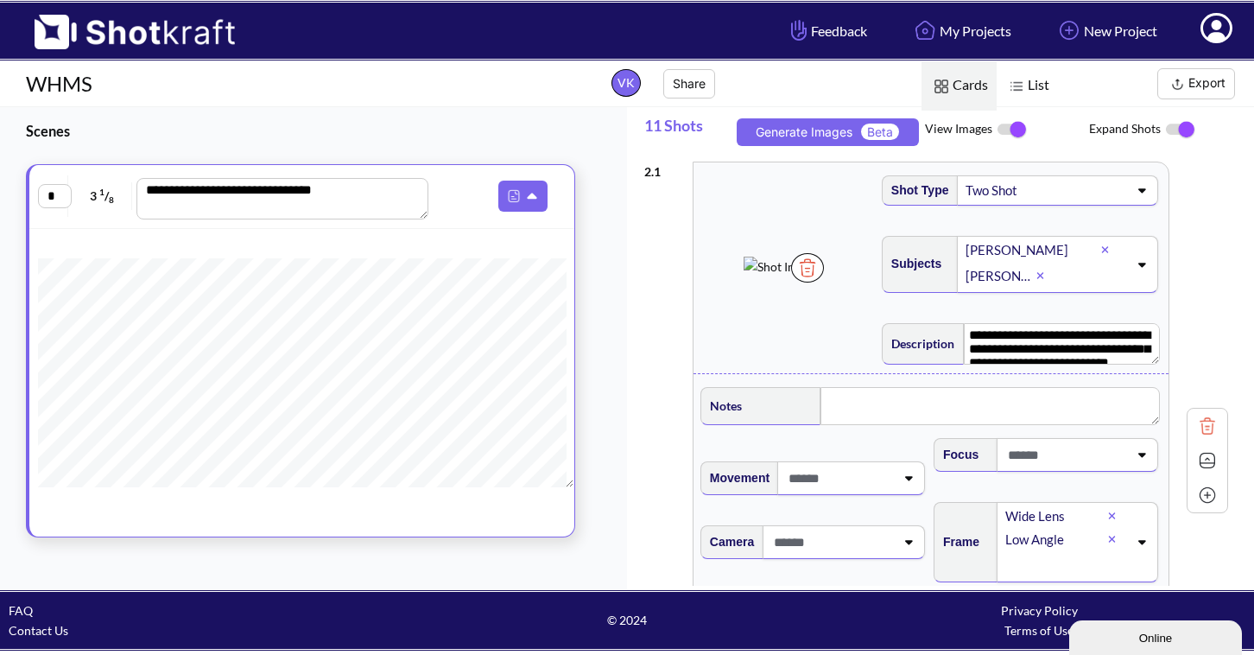
click at [1171, 131] on img at bounding box center [1180, 129] width 39 height 36
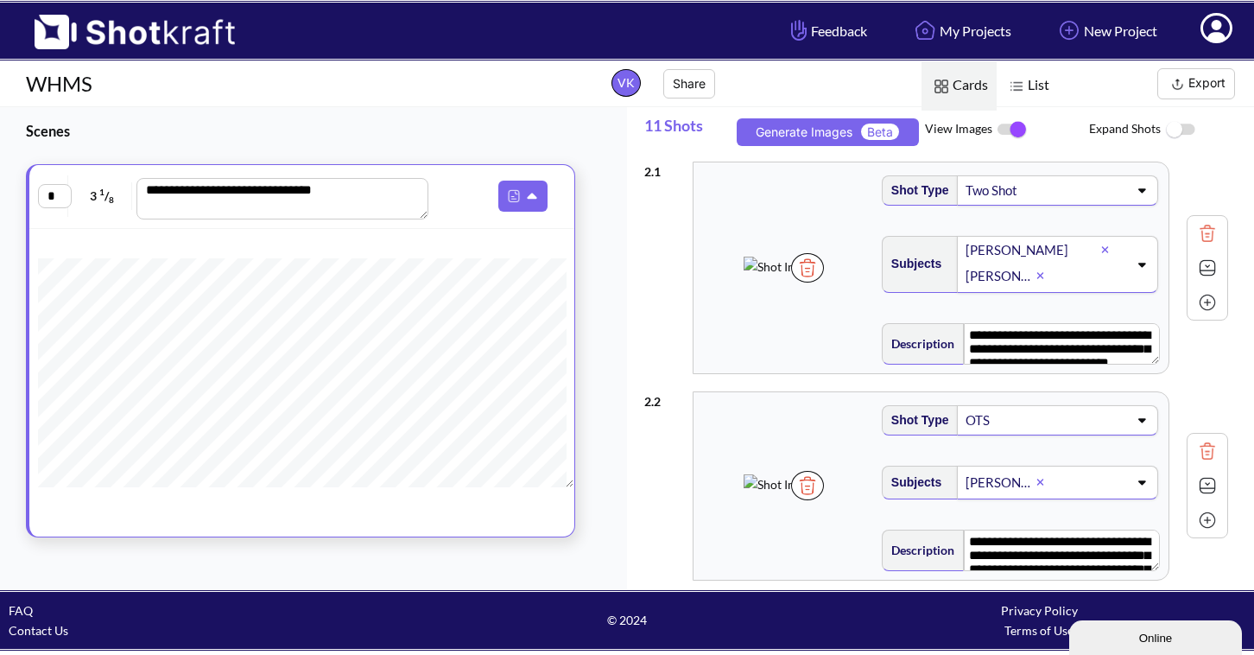
click at [1000, 128] on img at bounding box center [1011, 129] width 39 height 36
